Goal: Task Accomplishment & Management: Manage account settings

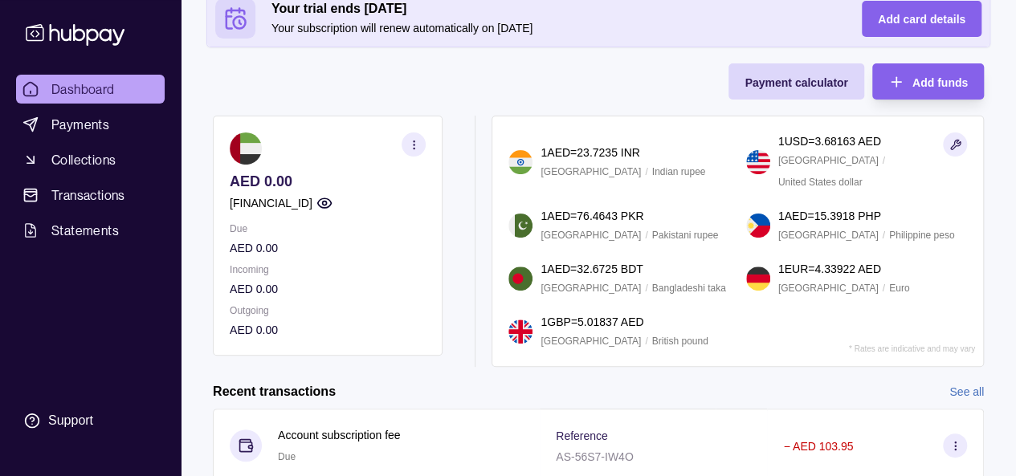
scroll to position [161, 0]
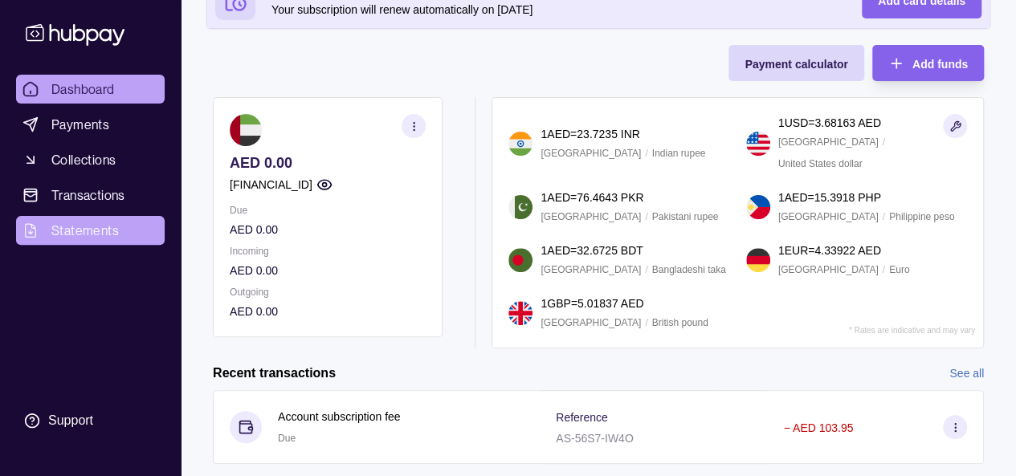
click at [82, 230] on span "Statements" at bounding box center [84, 230] width 67 height 19
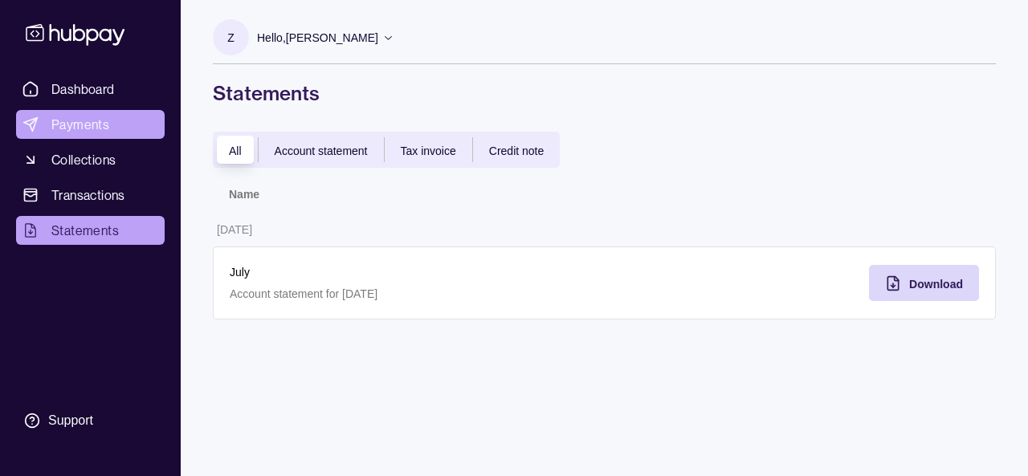
click at [71, 128] on span "Payments" at bounding box center [80, 124] width 58 height 19
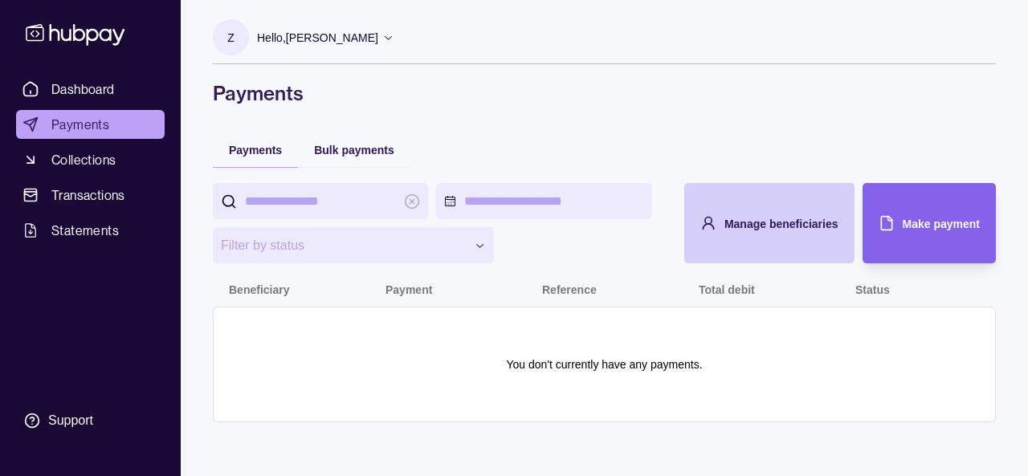
click at [782, 192] on div "Manage beneficiaries" at bounding box center [757, 223] width 162 height 80
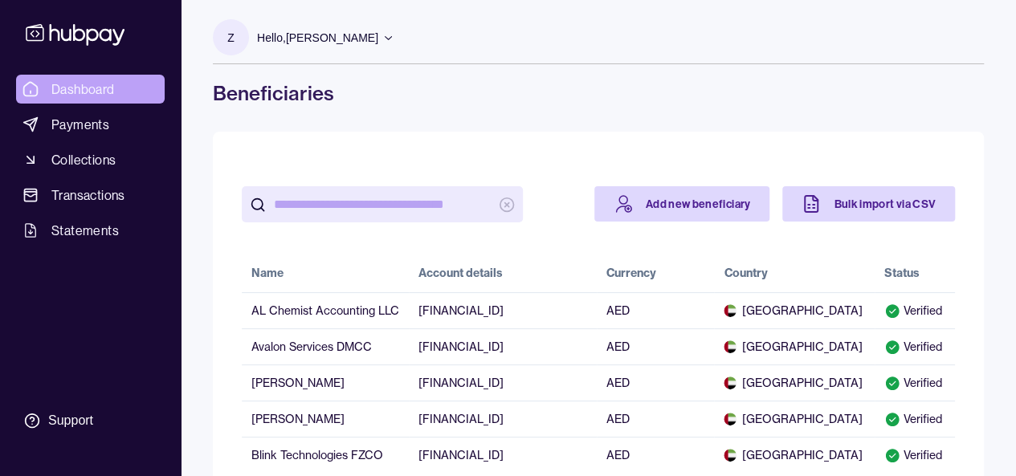
click at [59, 89] on span "Dashboard" at bounding box center [82, 88] width 63 height 19
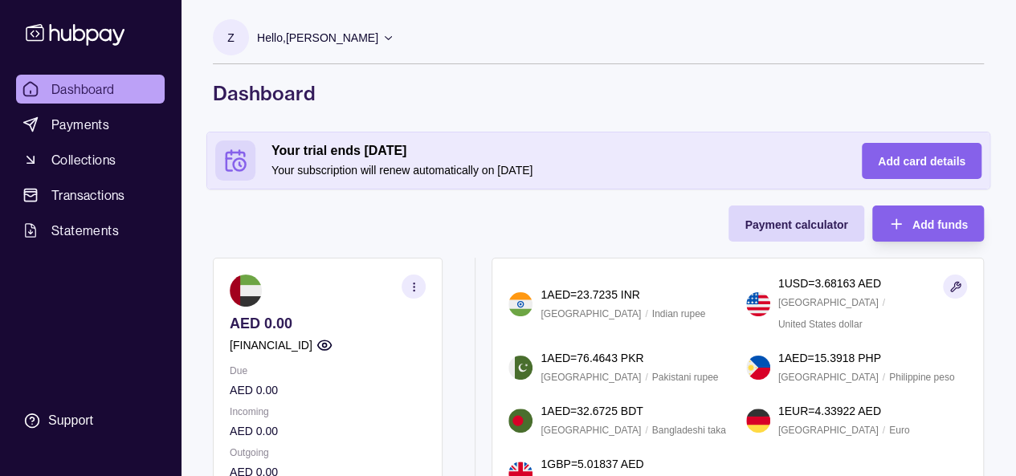
click at [419, 283] on icon "button" at bounding box center [414, 287] width 12 height 12
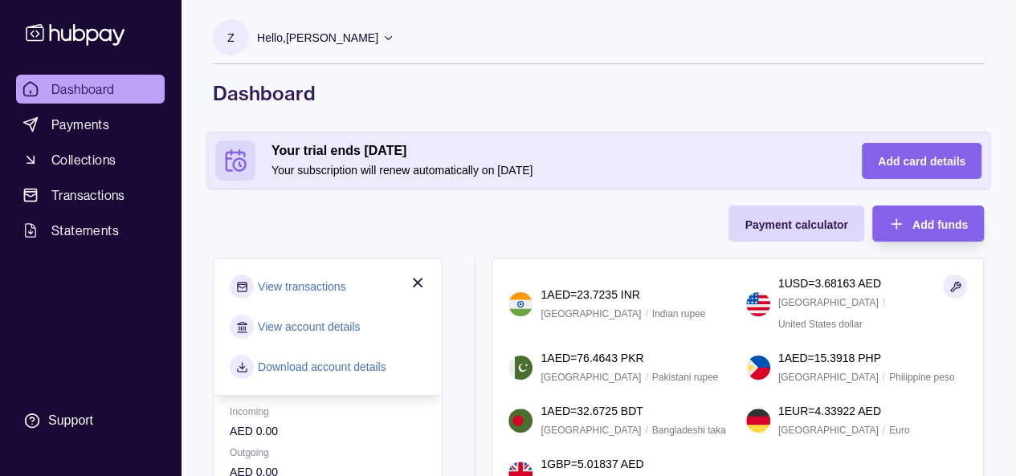
click at [353, 331] on link "View account details" at bounding box center [309, 327] width 102 height 18
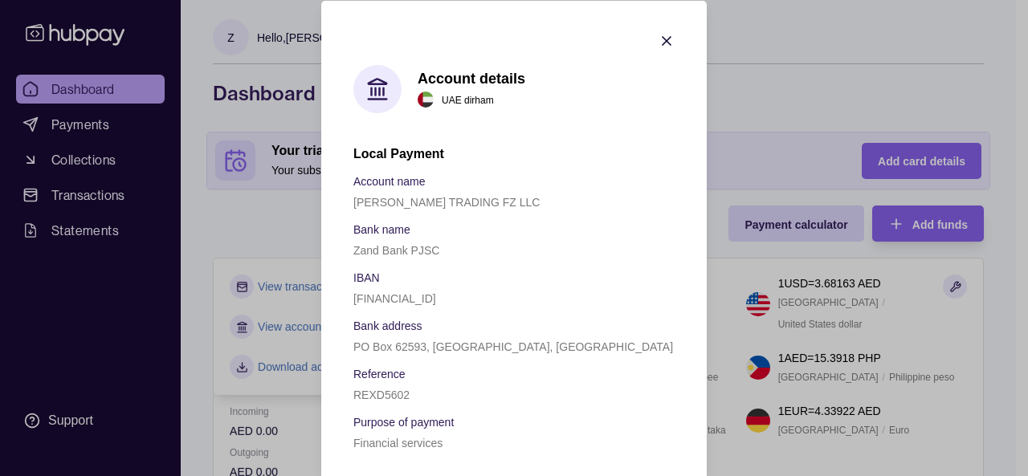
click at [660, 34] on icon "button" at bounding box center [666, 40] width 16 height 16
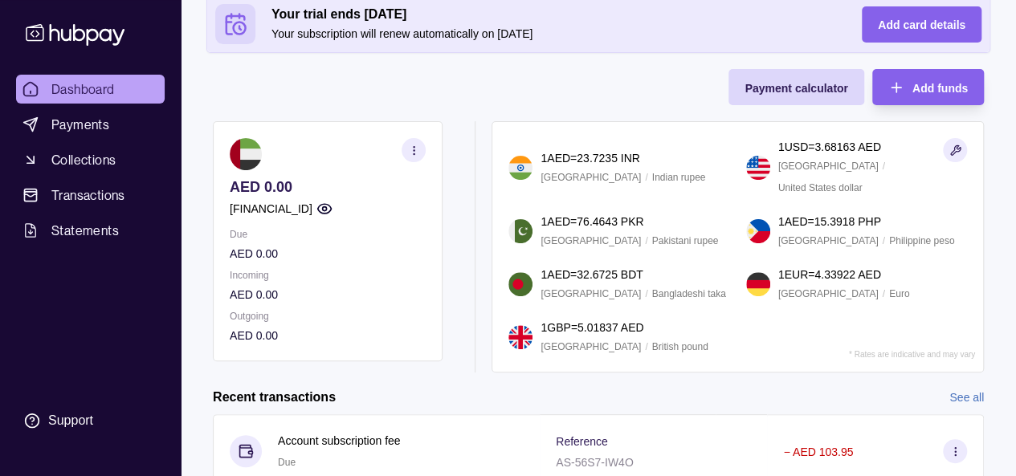
scroll to position [187, 0]
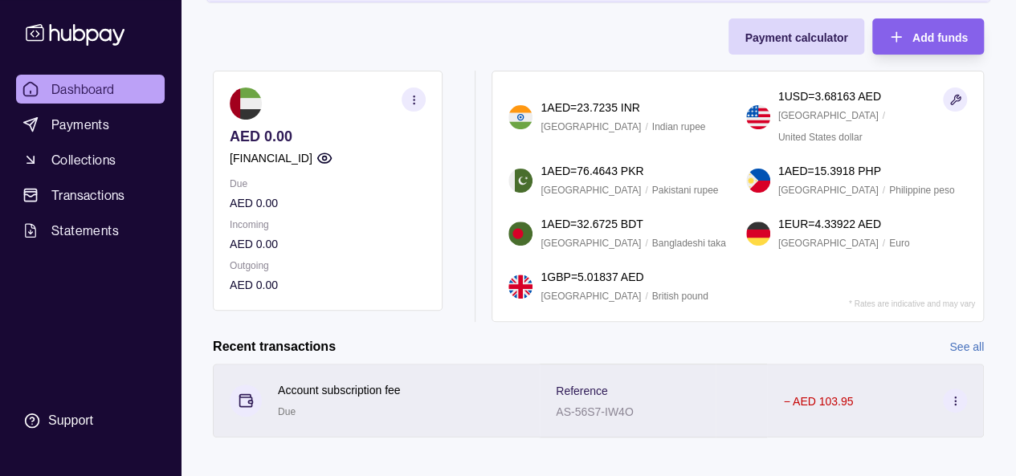
click at [305, 396] on div "Account subscription fee Due" at bounding box center [339, 400] width 123 height 39
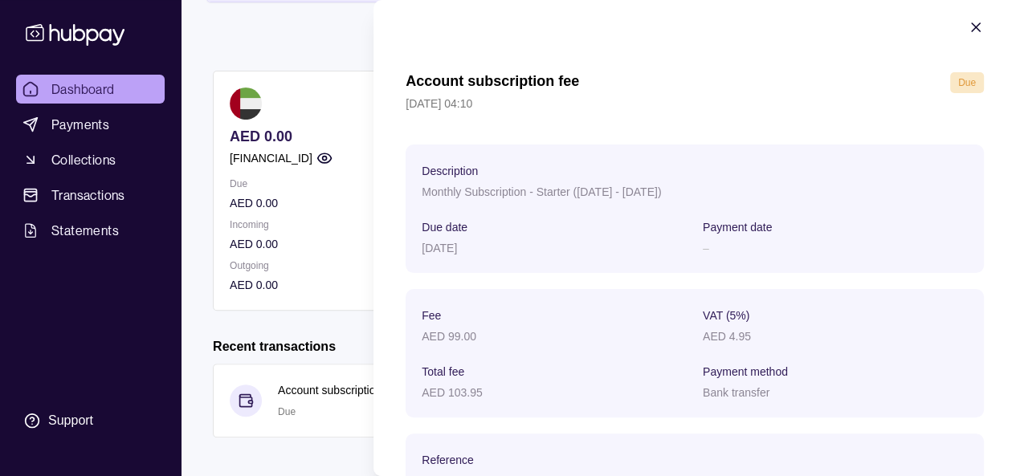
scroll to position [0, 0]
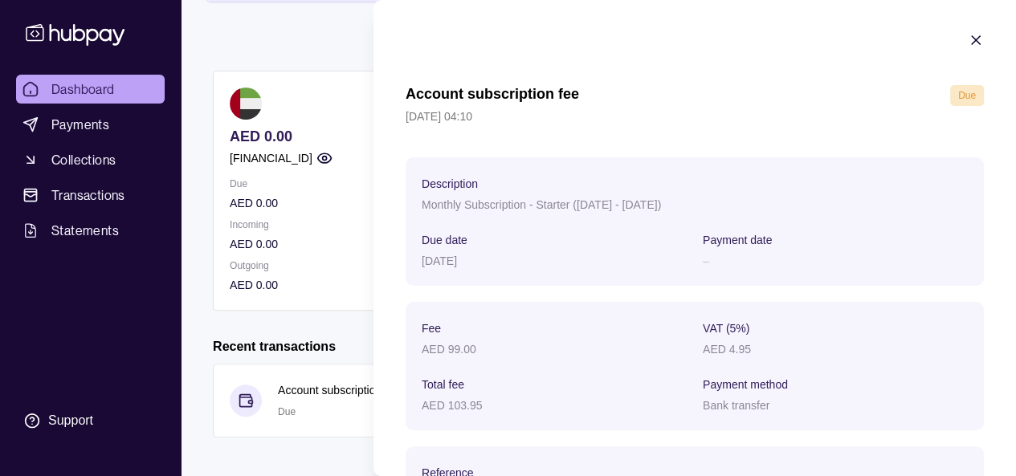
drag, startPoint x: 579, startPoint y: 204, endPoint x: 721, endPoint y: 213, distance: 142.4
click at [721, 213] on div "Monthly Subscription - Starter ([DATE] - [DATE])" at bounding box center [695, 203] width 546 height 19
click at [342, 49] on html "Dashboard Payments Collections Transactions Statements Support Z Hello, Zenab […" at bounding box center [508, 151] width 1016 height 676
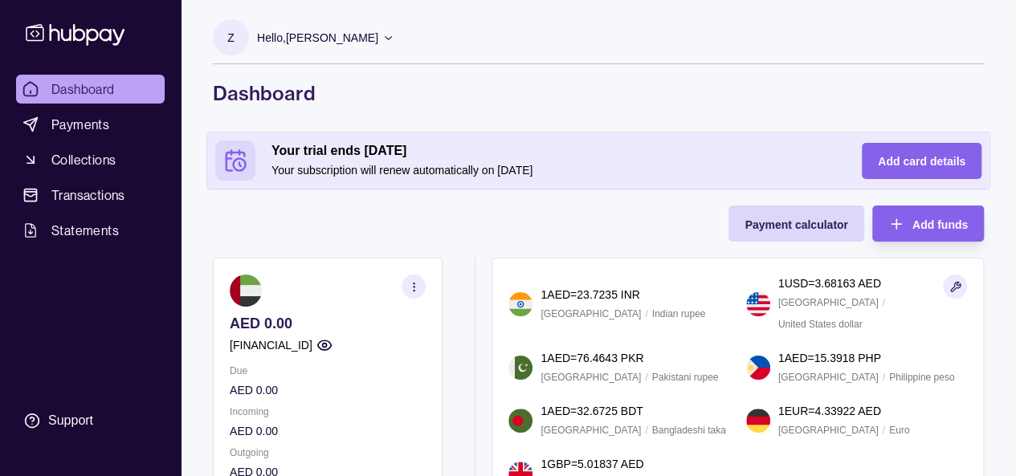
click at [387, 36] on icon at bounding box center [388, 37] width 12 height 12
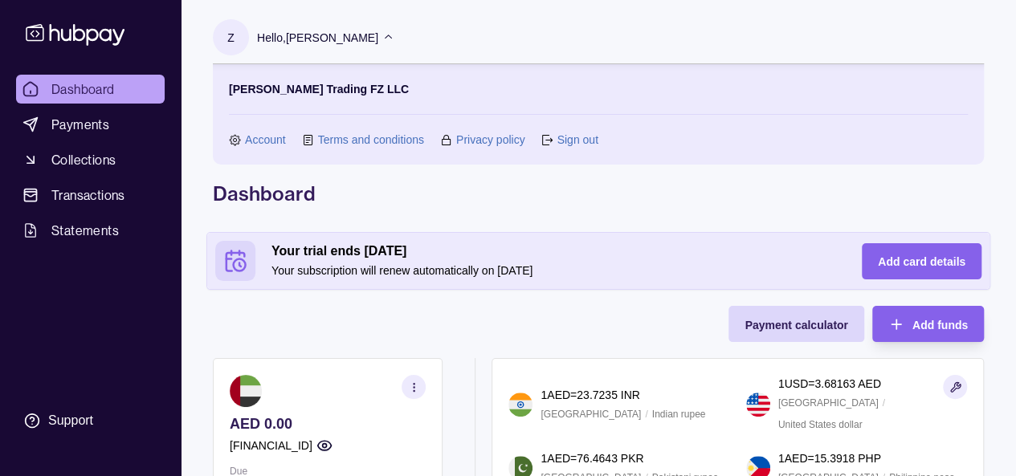
click at [580, 145] on link "Sign out" at bounding box center [576, 140] width 41 height 18
